Goal: Information Seeking & Learning: Learn about a topic

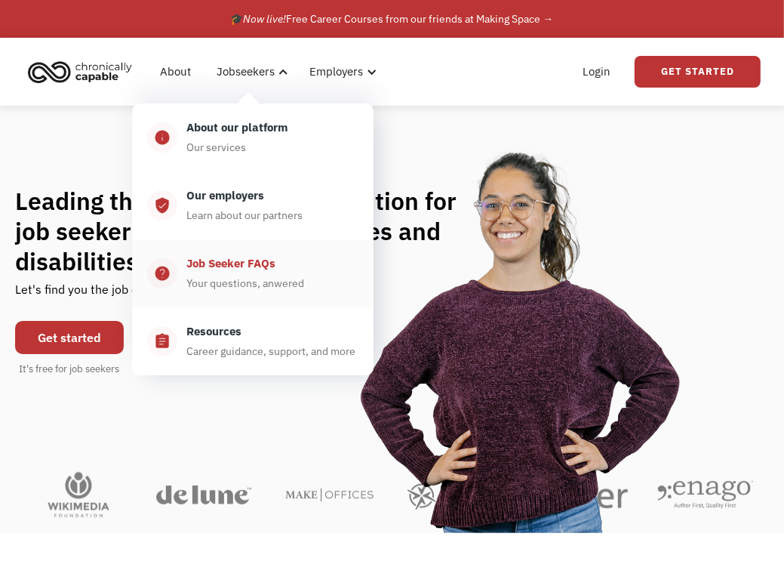
click at [264, 280] on div "Your questions, anwered" at bounding box center [245, 283] width 118 height 18
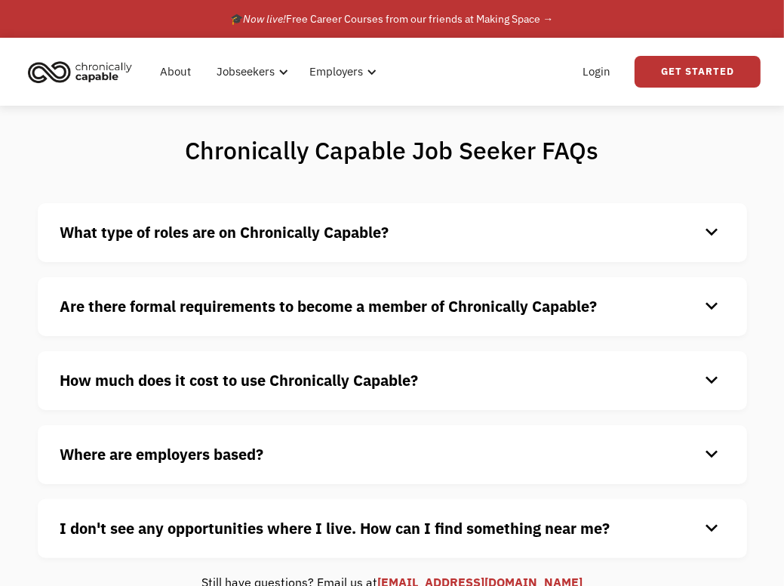
click at [468, 383] on h4 "How much does it cost to use Chronically Capable?" at bounding box center [380, 380] width 640 height 23
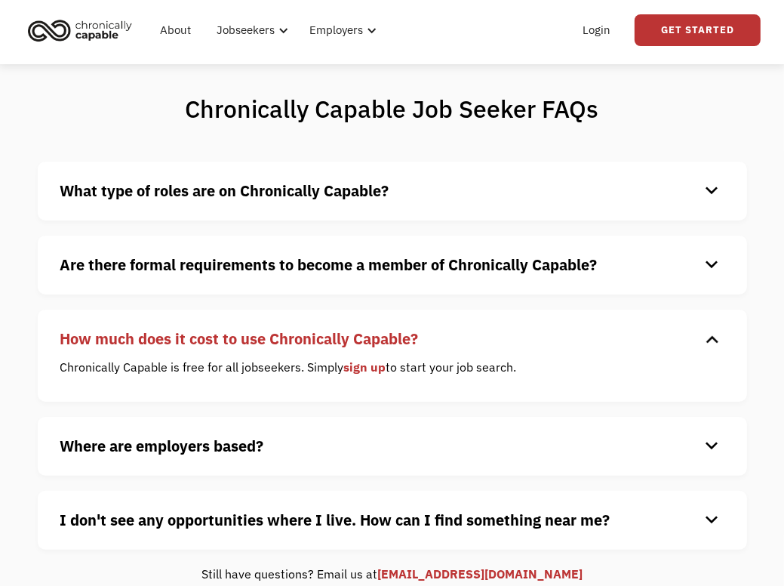
scroll to position [75, 0]
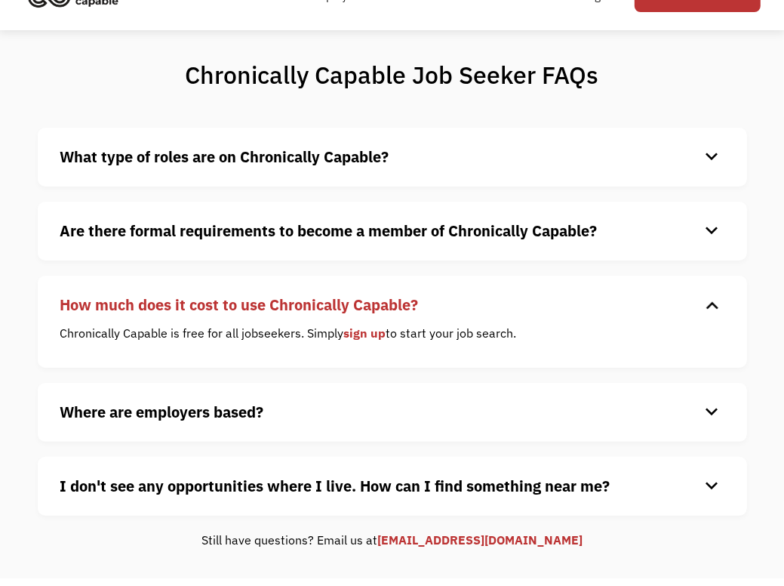
click at [485, 165] on h4 "What type of roles are on Chronically Capable?" at bounding box center [380, 157] width 640 height 23
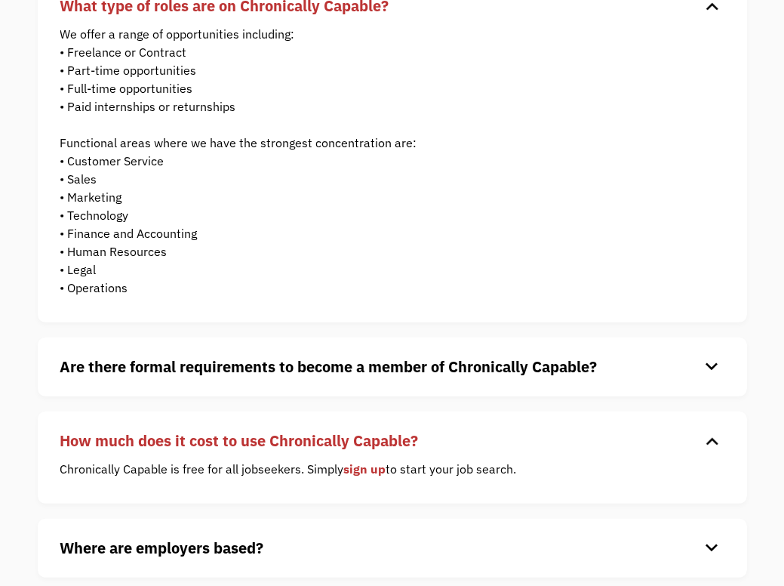
scroll to position [0, 0]
